Goal: Find specific page/section

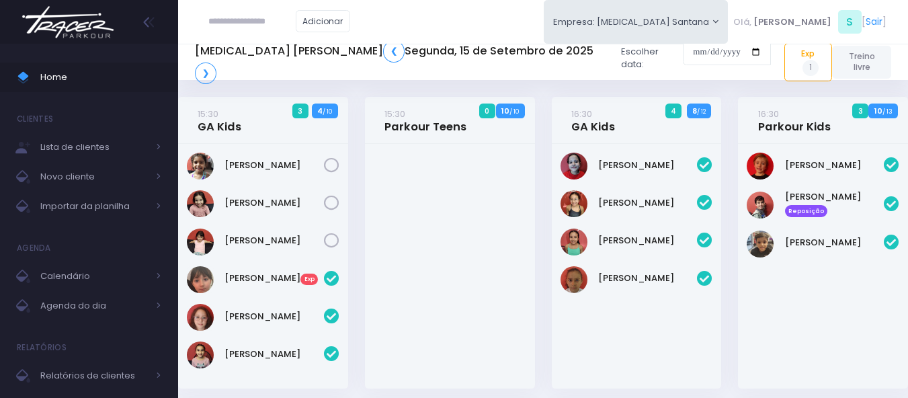
scroll to position [405, 0]
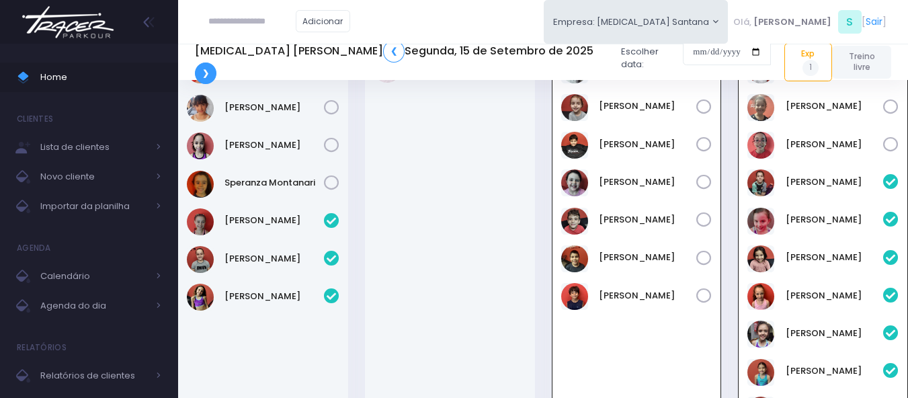
click at [216, 62] on link "❯" at bounding box center [205, 73] width 21 height 22
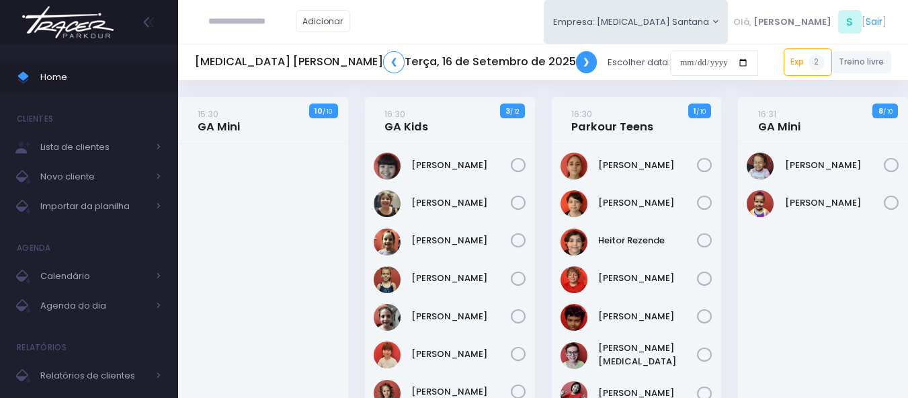
click at [576, 58] on link "❯" at bounding box center [586, 62] width 21 height 22
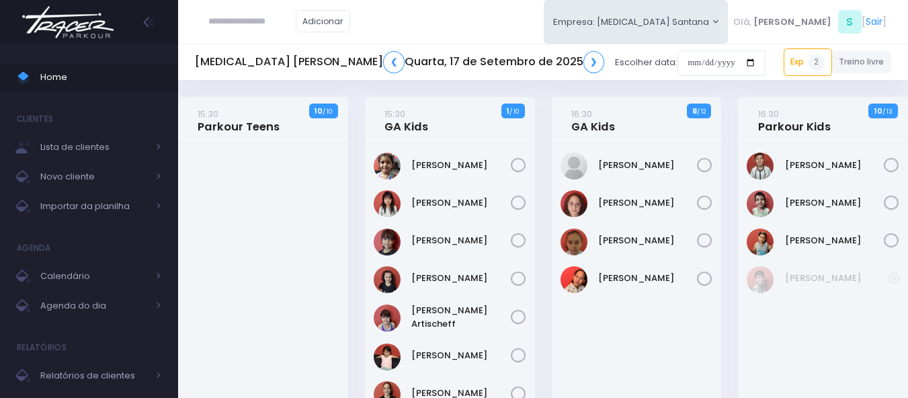
click at [59, 32] on img at bounding box center [68, 22] width 102 height 47
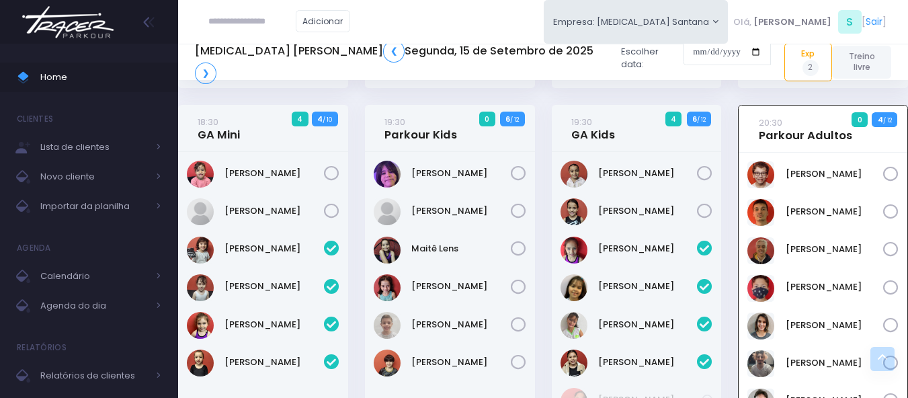
scroll to position [892, 0]
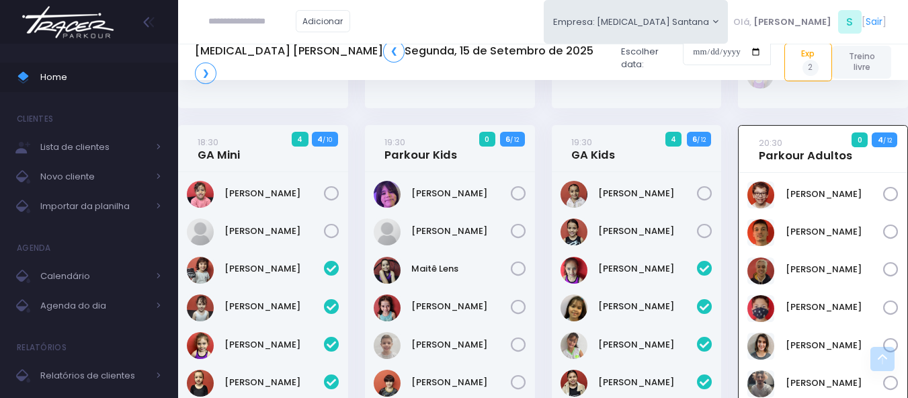
click at [77, 28] on img at bounding box center [68, 22] width 102 height 47
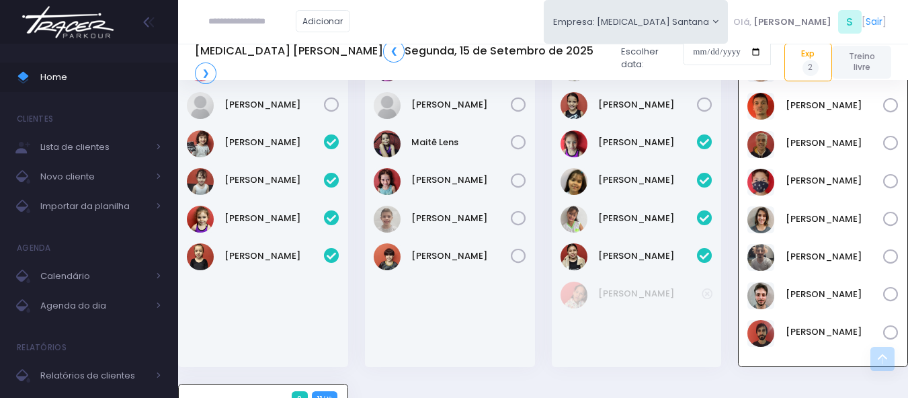
scroll to position [963, 0]
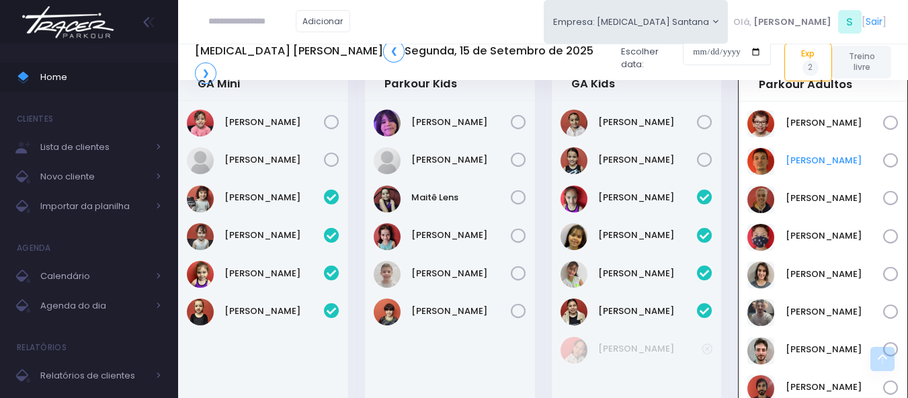
click at [818, 167] on link "[PERSON_NAME]" at bounding box center [834, 160] width 98 height 13
